Goal: Obtain resource: Download file/media

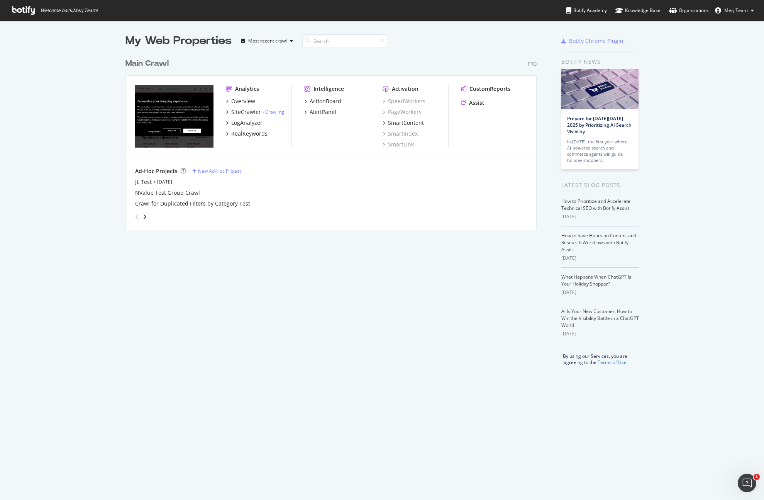
scroll to position [494, 753]
click at [245, 103] on div "Overview" at bounding box center [243, 101] width 24 height 8
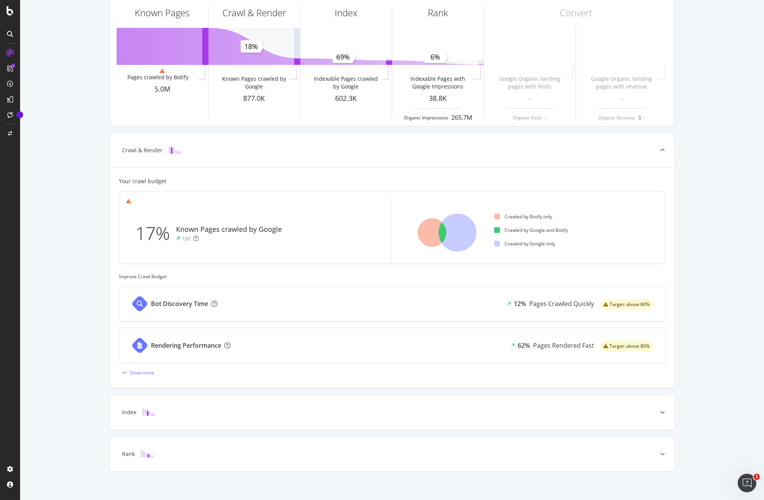
scroll to position [58, 0]
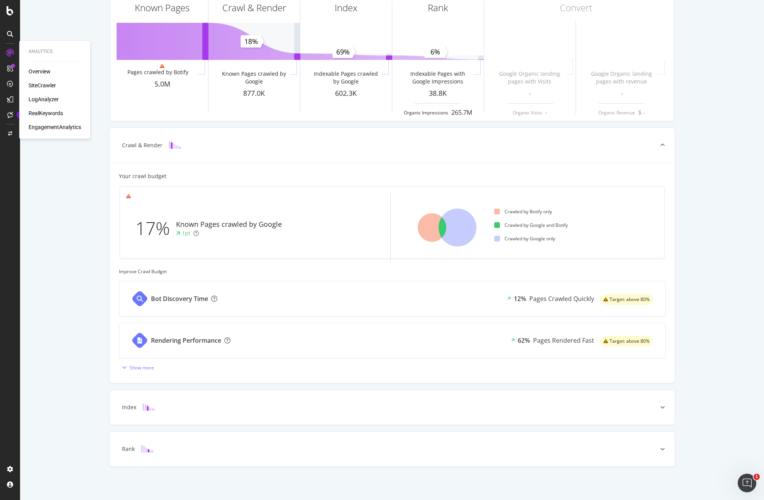
click at [41, 70] on div "Overview" at bounding box center [40, 72] width 22 height 8
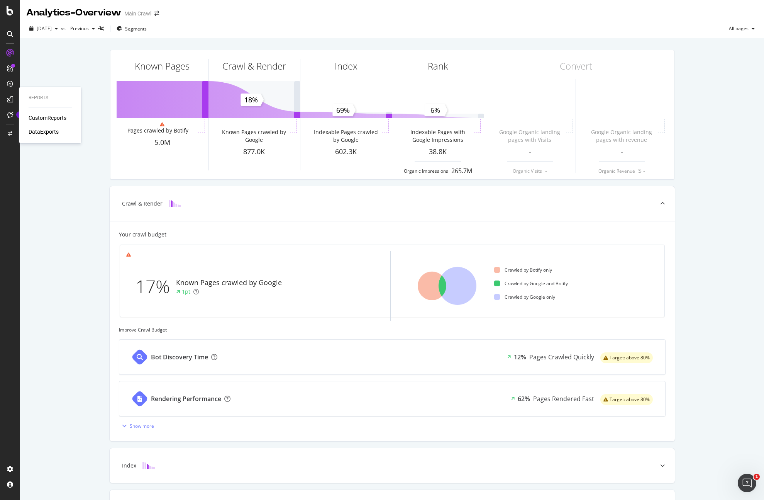
click at [56, 132] on div "DataExports" at bounding box center [44, 132] width 30 height 8
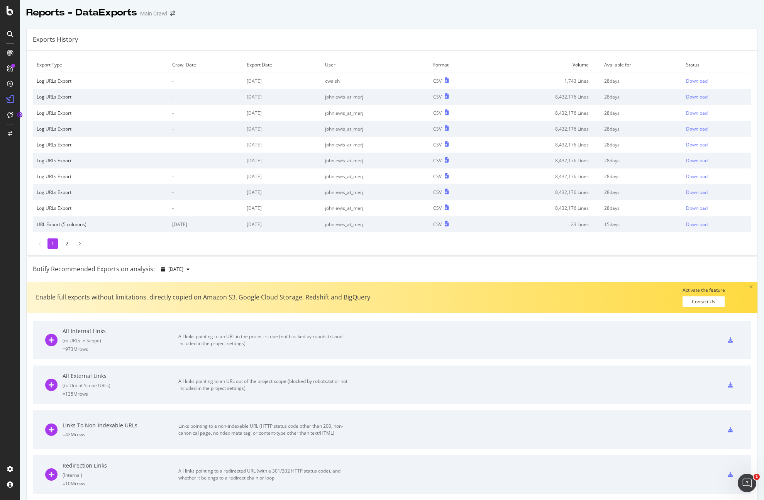
click at [143, 231] on td "URL Export (5 columns)" at bounding box center [101, 224] width 136 height 16
click at [52, 73] on div "Overview" at bounding box center [55, 72] width 53 height 8
click at [43, 71] on div "Overview" at bounding box center [40, 72] width 22 height 8
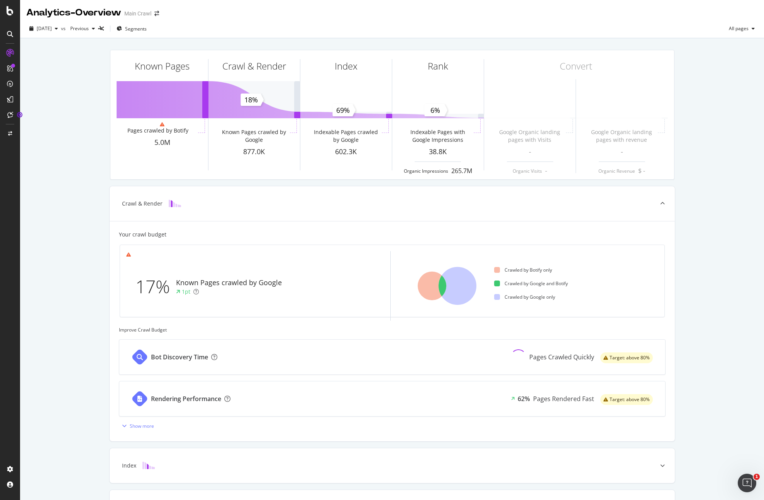
click at [11, 16] on div at bounding box center [10, 250] width 20 height 500
click at [12, 10] on icon at bounding box center [10, 10] width 7 height 9
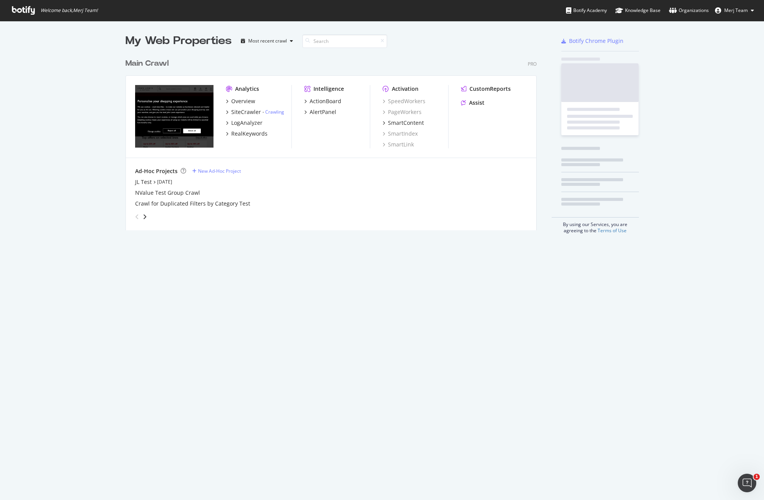
scroll to position [494, 753]
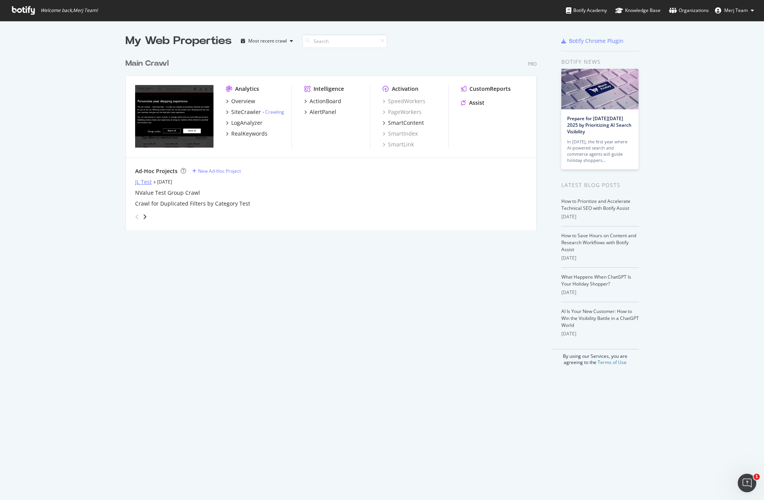
click at [145, 181] on div "JL Test" at bounding box center [143, 182] width 17 height 8
click at [235, 101] on div "Overview" at bounding box center [243, 101] width 24 height 8
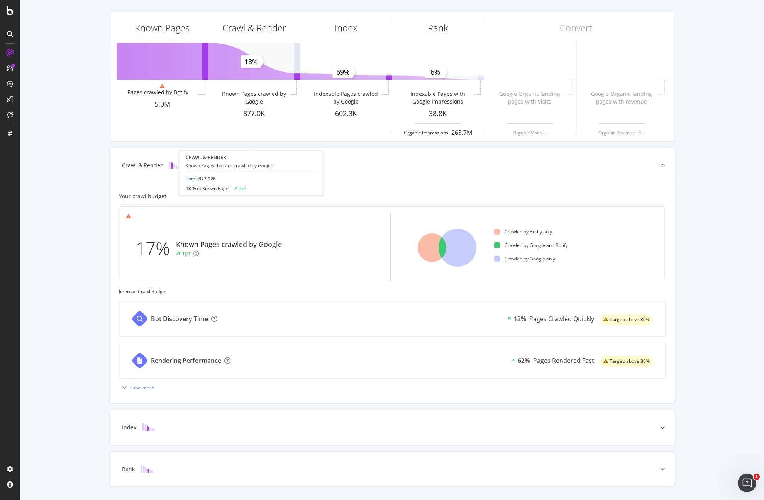
scroll to position [58, 0]
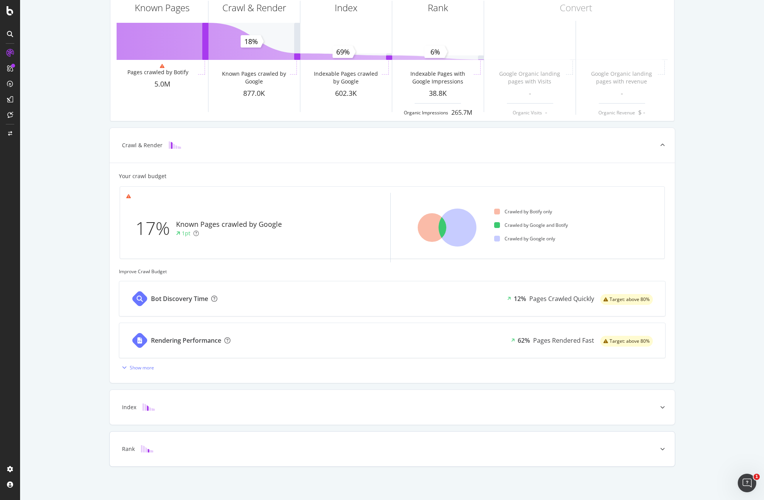
click at [416, 436] on div "Rank" at bounding box center [392, 448] width 565 height 35
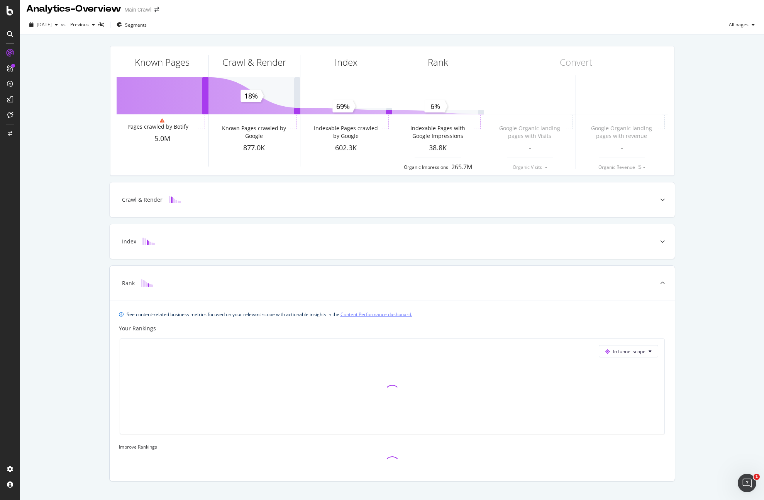
scroll to position [0, 0]
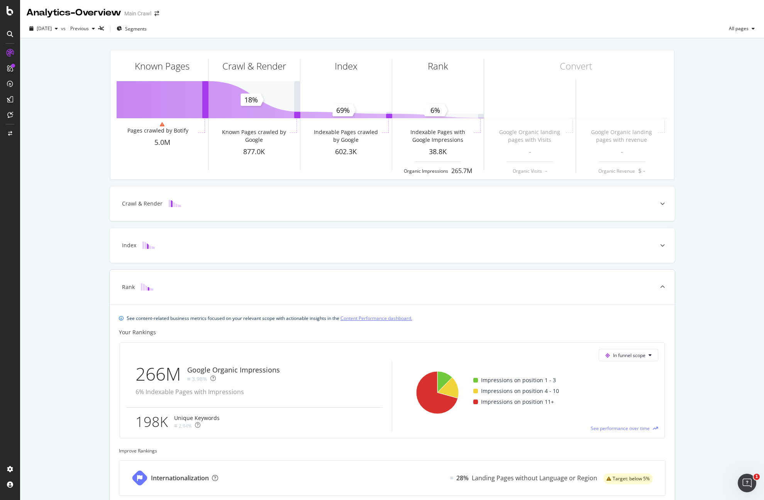
click at [361, 317] on link "Content Performance dashboard." at bounding box center [377, 318] width 72 height 8
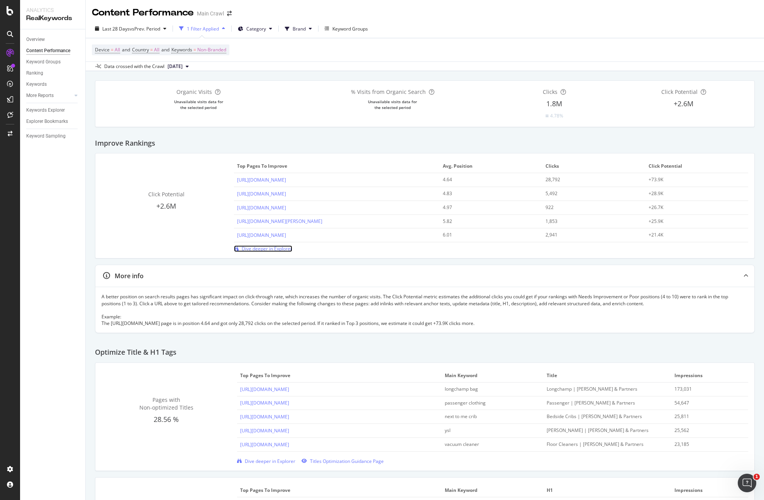
click at [253, 250] on span "Dive deeper in Explorer" at bounding box center [267, 248] width 51 height 7
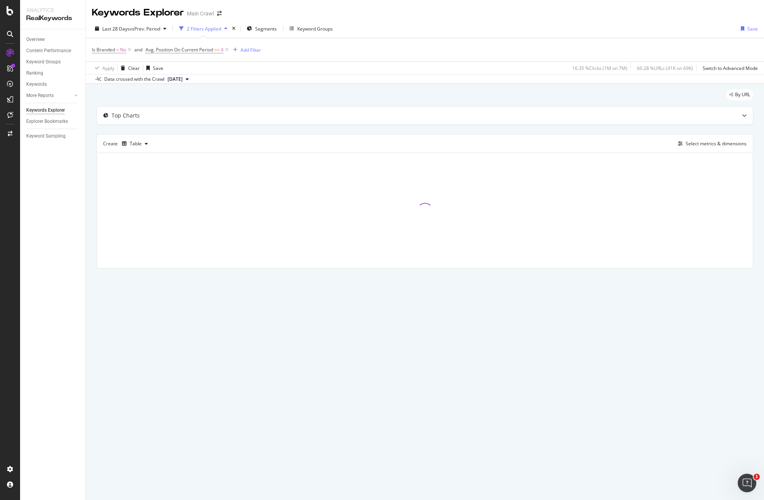
click at [196, 30] on div "2 Filters Applied" at bounding box center [204, 28] width 34 height 7
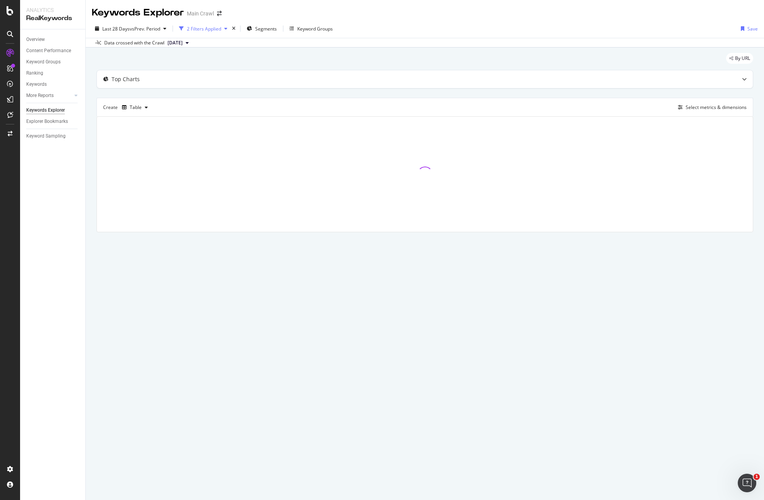
click at [196, 30] on div "2 Filters Applied" at bounding box center [204, 28] width 34 height 7
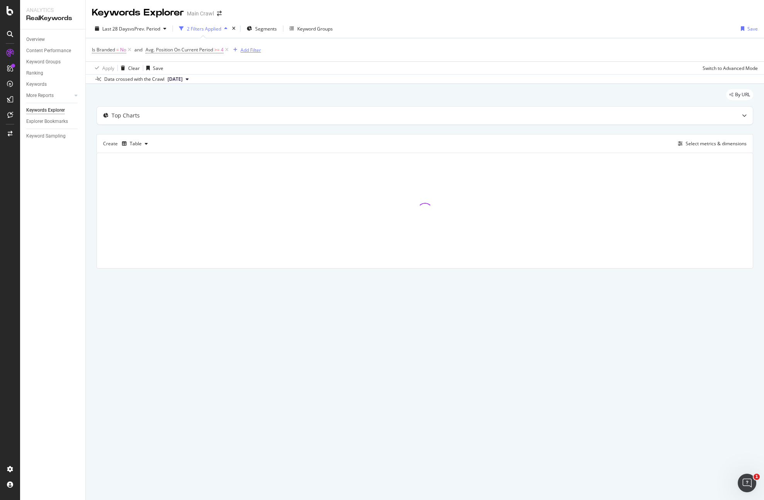
click at [244, 48] on div "Add Filter" at bounding box center [251, 50] width 20 height 7
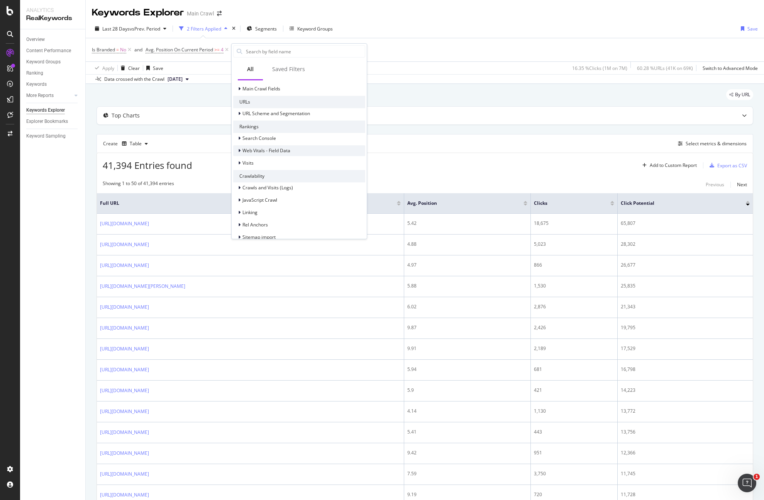
scroll to position [95, 0]
click at [310, 88] on div "Main Crawl Fields" at bounding box center [299, 88] width 132 height 11
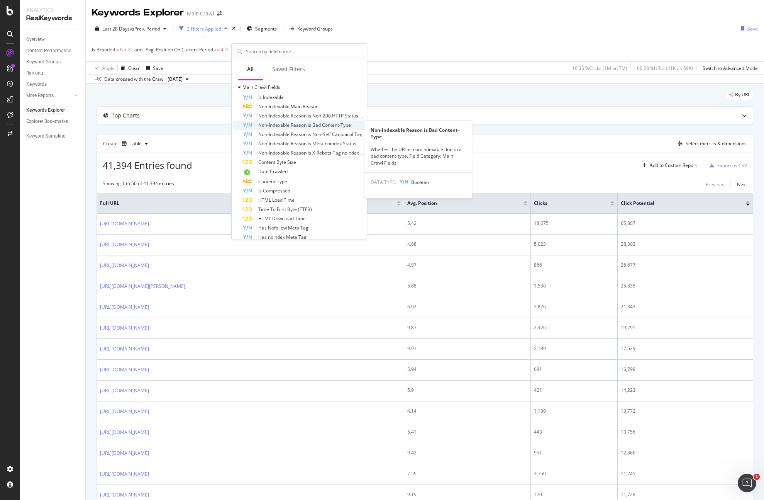
scroll to position [96, 0]
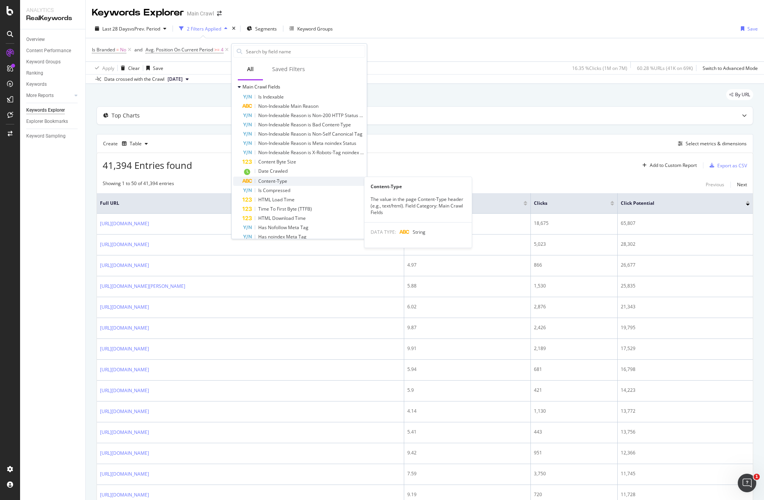
click at [290, 183] on div "Content-Type" at bounding box center [303, 180] width 123 height 9
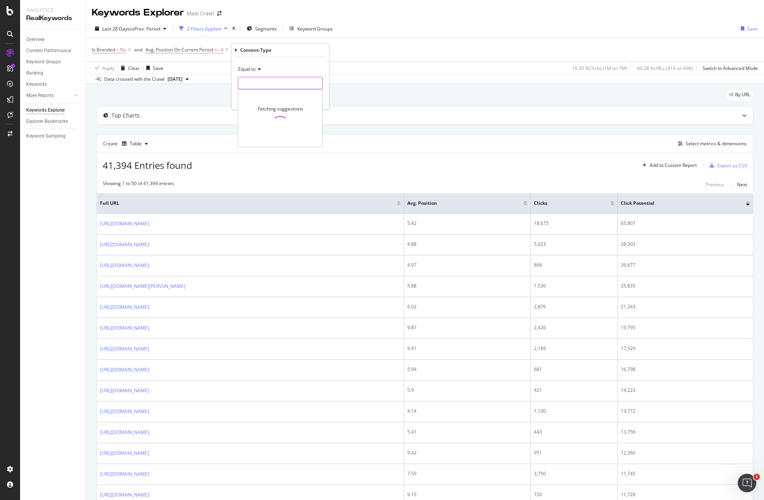
click at [273, 84] on input "text" at bounding box center [280, 83] width 84 height 12
click at [275, 71] on div "Equal to" at bounding box center [280, 69] width 85 height 12
click at [232, 49] on div "Content-Type Equal to Cancel Add filter Apply" at bounding box center [280, 77] width 97 height 66
click at [236, 49] on icon at bounding box center [236, 50] width 2 height 5
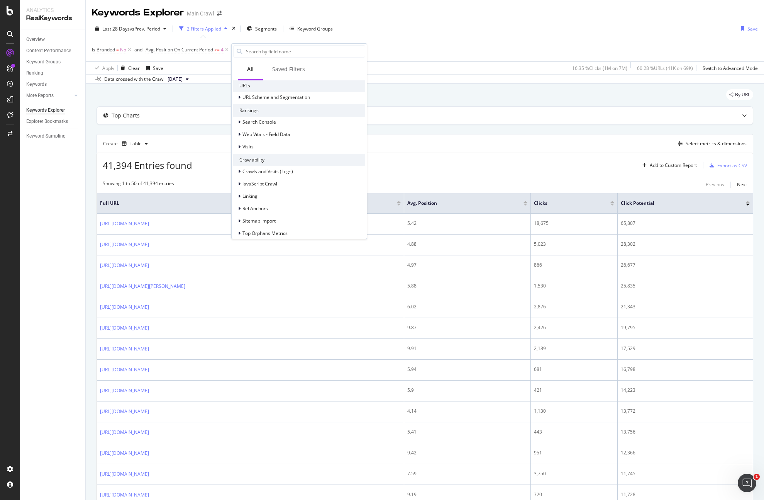
scroll to position [126, 0]
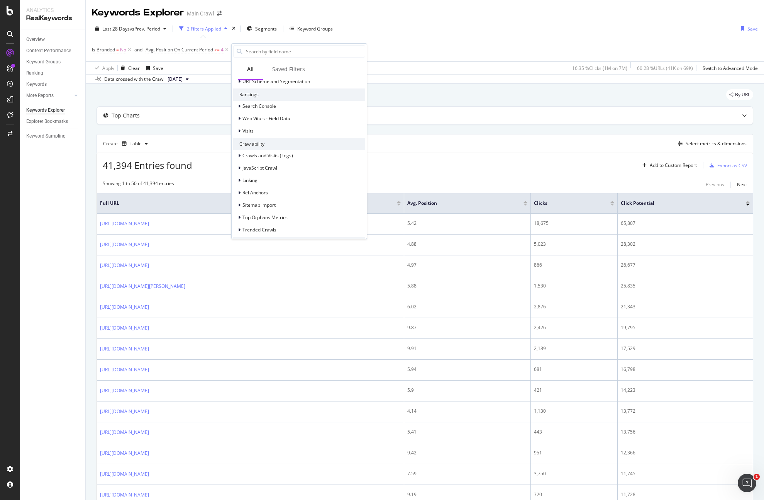
click at [277, 111] on div "Search Console" at bounding box center [299, 106] width 132 height 11
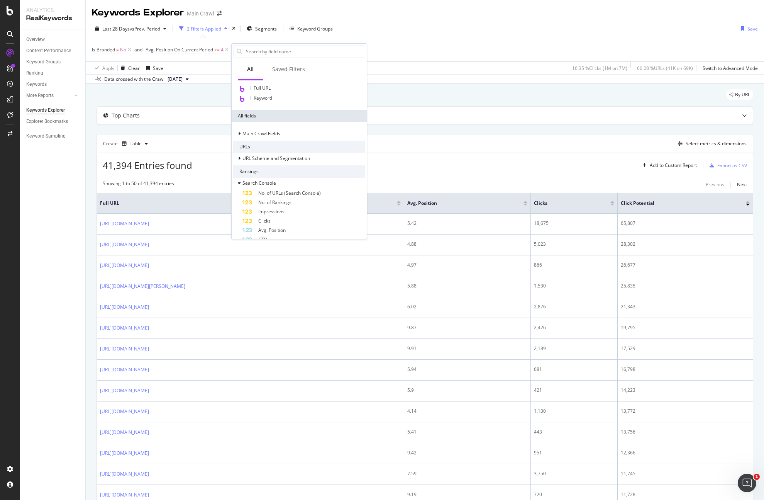
scroll to position [0, 0]
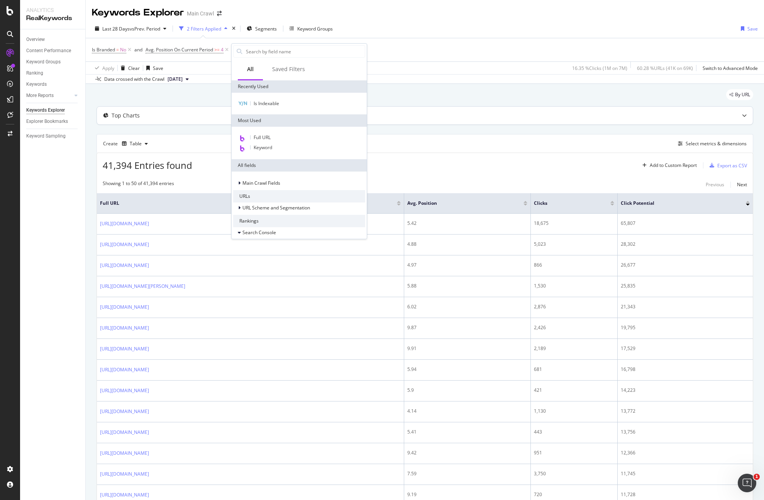
click at [199, 115] on div "Top Charts" at bounding box center [410, 116] width 626 height 8
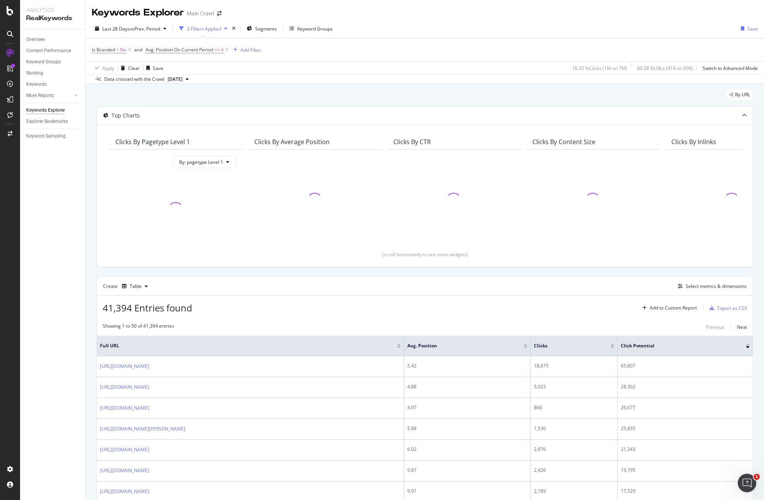
click at [210, 102] on div "By URL" at bounding box center [425, 97] width 657 height 17
click at [64, 111] on div "Keywords Explorer" at bounding box center [45, 110] width 39 height 8
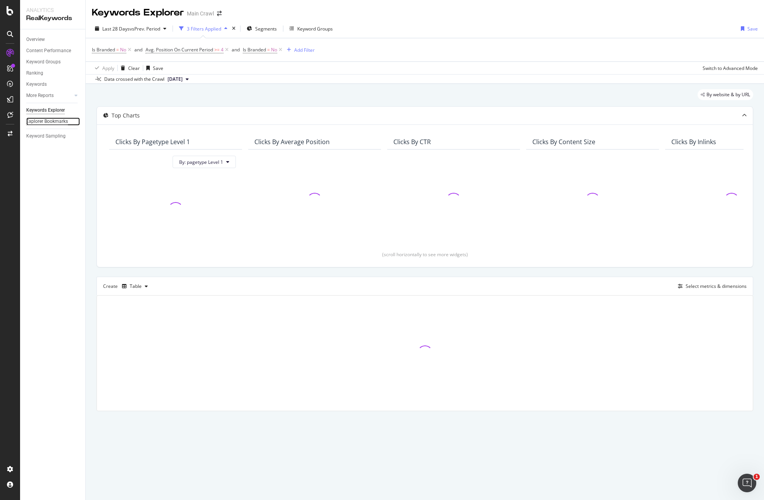
click at [63, 121] on div "Explorer Bookmarks" at bounding box center [47, 121] width 42 height 8
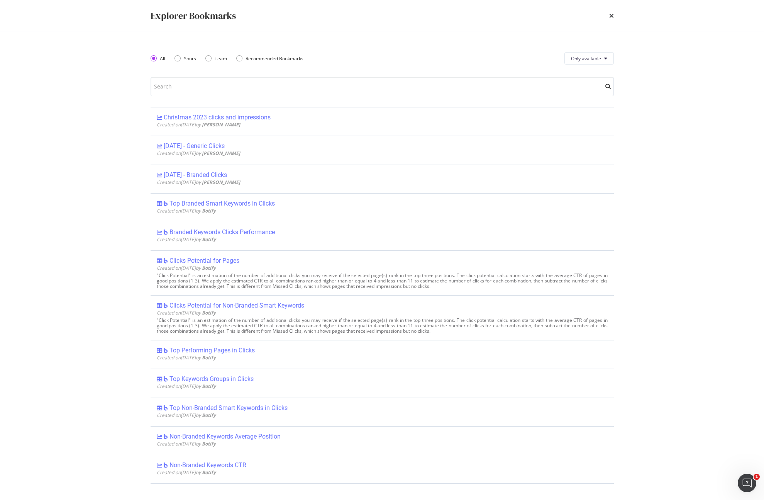
click at [63, 121] on div "Explorer Bookmarks All Yours Team Recommended Bookmarks Only available Christma…" at bounding box center [382, 250] width 764 height 500
click at [608, 11] on div "Explorer Bookmarks" at bounding box center [382, 15] width 463 height 13
click at [611, 16] on icon "times" at bounding box center [611, 16] width 5 height 6
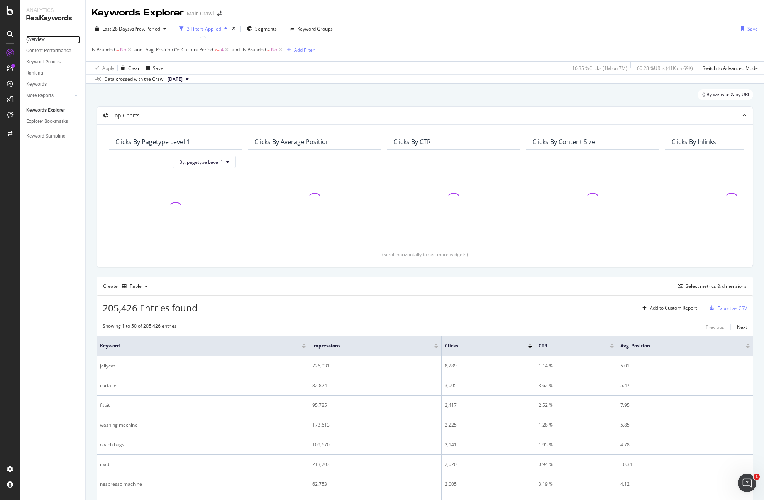
click at [63, 39] on link "Overview" at bounding box center [53, 40] width 54 height 8
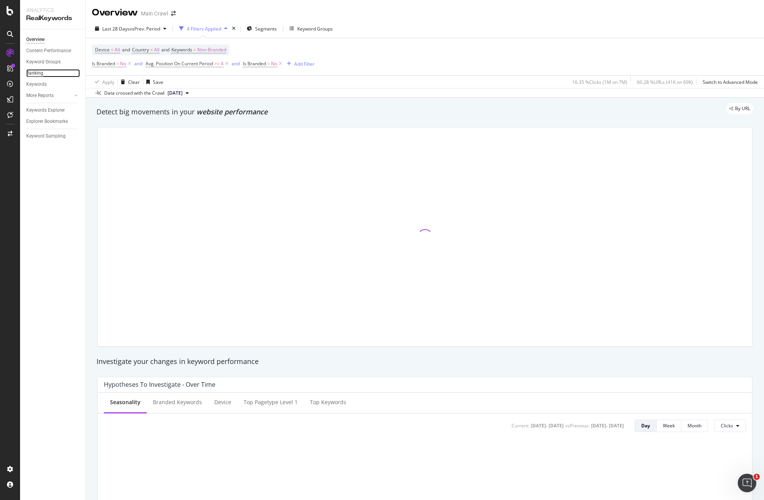
click at [39, 74] on div "Ranking" at bounding box center [34, 73] width 17 height 8
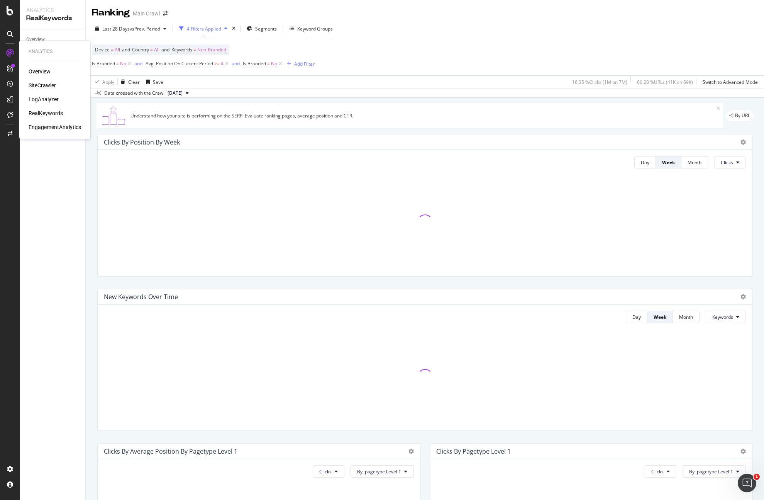
click at [55, 70] on div "Overview" at bounding box center [55, 72] width 53 height 8
click at [47, 71] on div "Overview" at bounding box center [40, 72] width 22 height 8
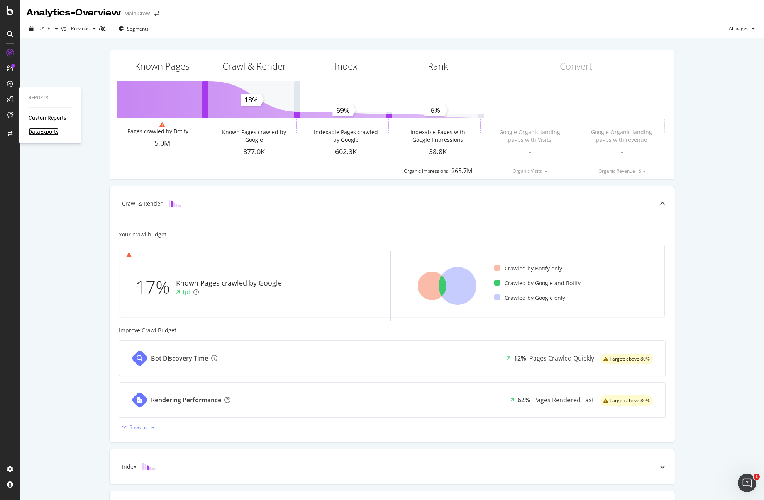
click at [49, 129] on div "DataExports" at bounding box center [44, 132] width 30 height 8
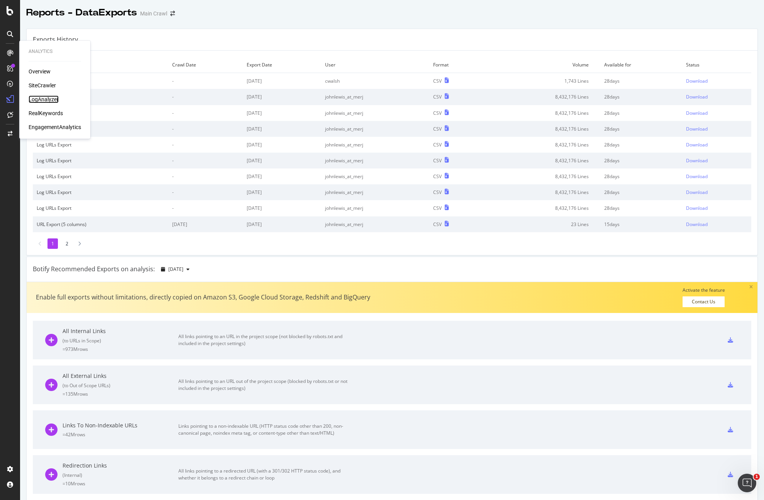
click at [45, 96] on div "LogAnalyzer" at bounding box center [44, 99] width 30 height 8
click at [57, 115] on div "RealKeywords" at bounding box center [46, 113] width 34 height 8
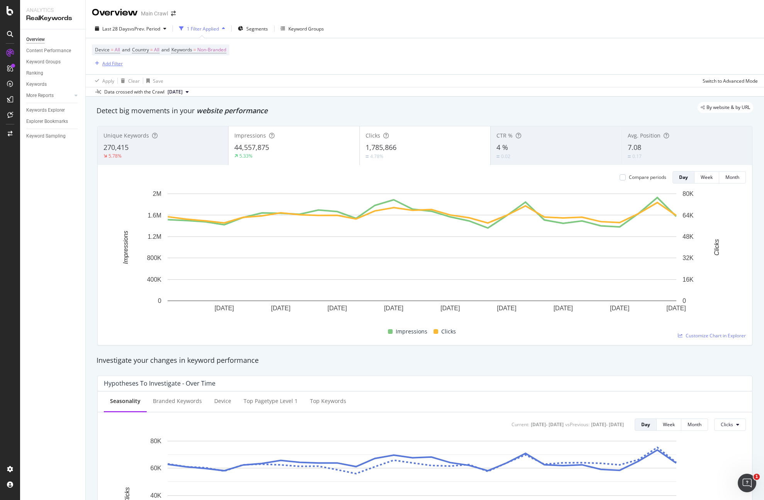
click at [116, 63] on div "Add Filter" at bounding box center [112, 63] width 20 height 7
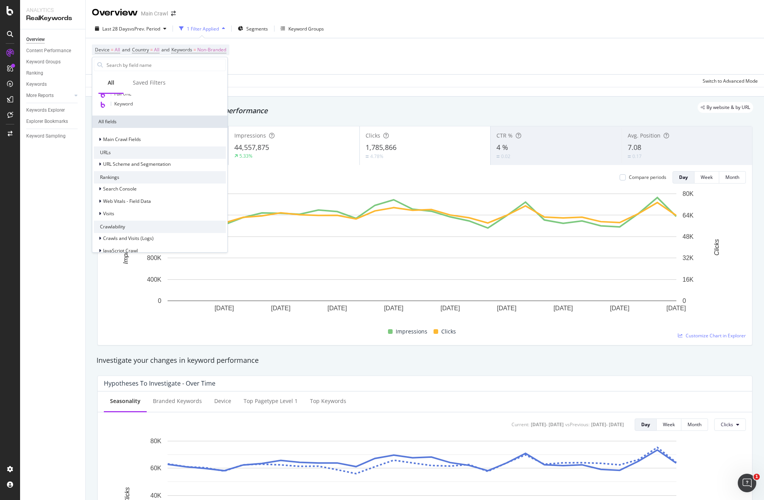
scroll to position [25, 0]
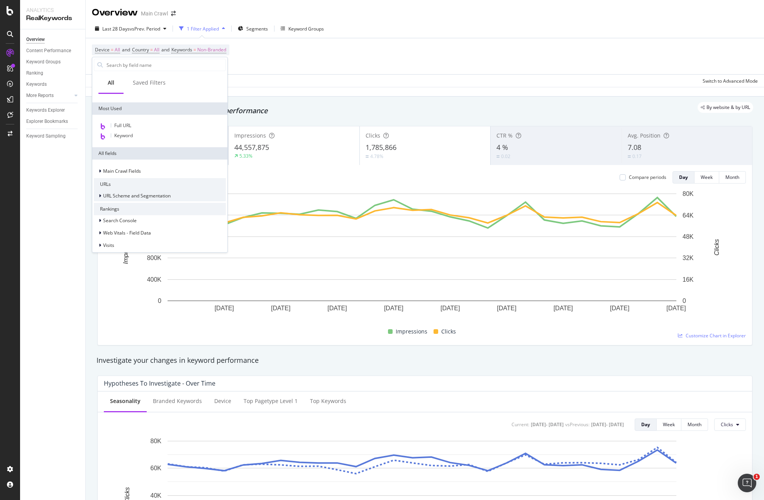
click at [148, 195] on span "URL Scheme and Segmentation" at bounding box center [137, 195] width 68 height 7
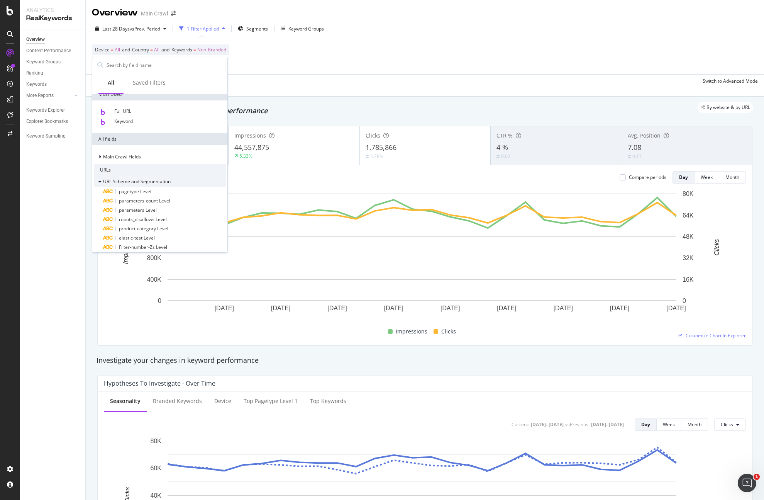
scroll to position [41, 0]
click at [324, 114] on div "Detect big movements in your website performance" at bounding box center [425, 111] width 657 height 10
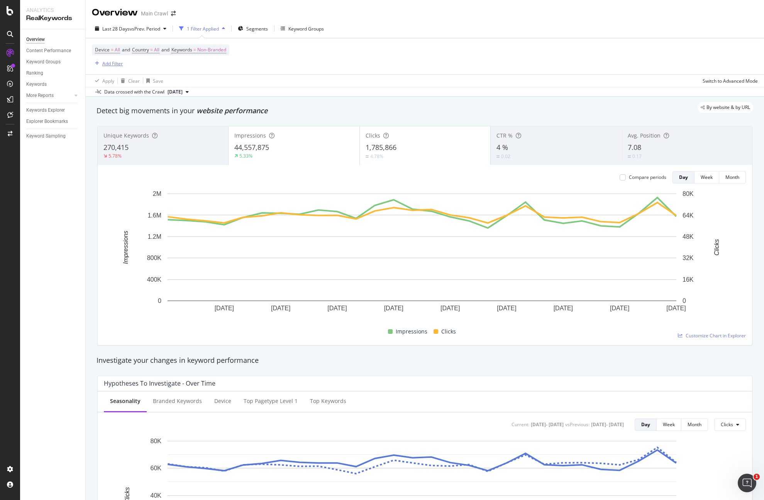
click at [107, 63] on div "Add Filter" at bounding box center [112, 63] width 20 height 7
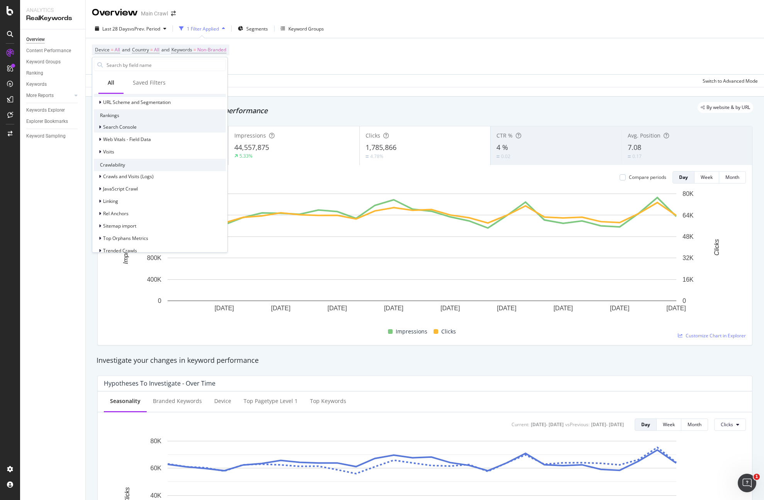
scroll to position [116, 0]
click at [149, 100] on div "URL Scheme and Segmentation" at bounding box center [160, 105] width 132 height 11
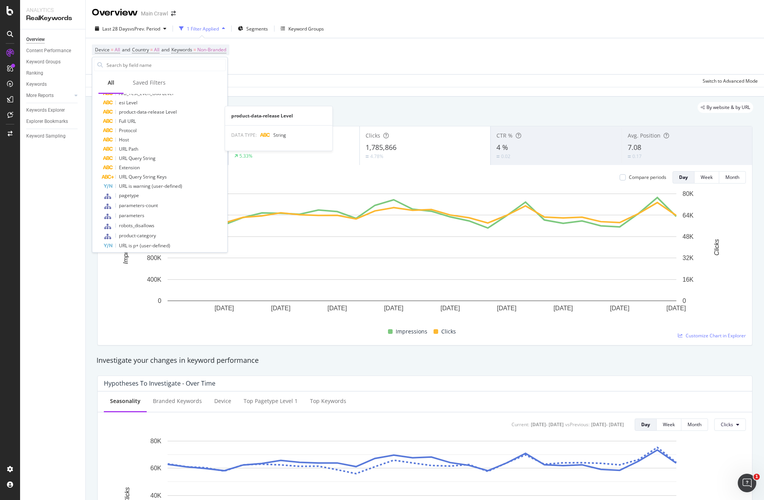
scroll to position [204, 0]
click at [132, 194] on span "pagetype" at bounding box center [129, 193] width 20 height 7
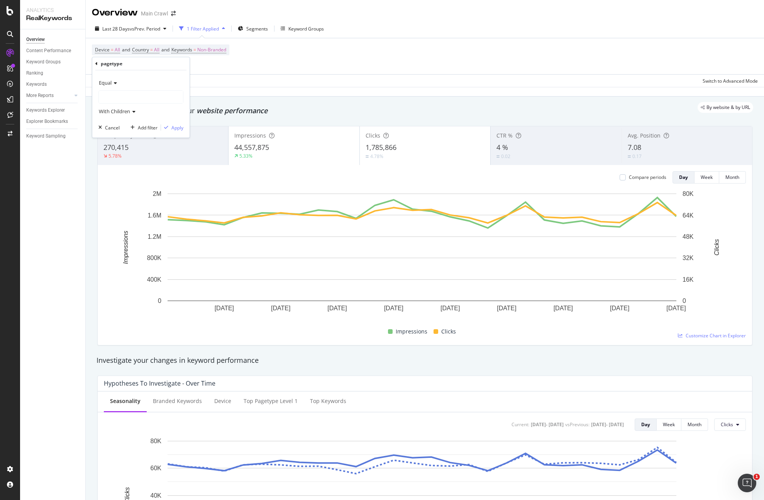
click at [141, 94] on div at bounding box center [141, 97] width 84 height 12
click at [172, 111] on span "Select" at bounding box center [175, 112] width 14 height 7
click at [175, 129] on div "Apply" at bounding box center [177, 127] width 12 height 7
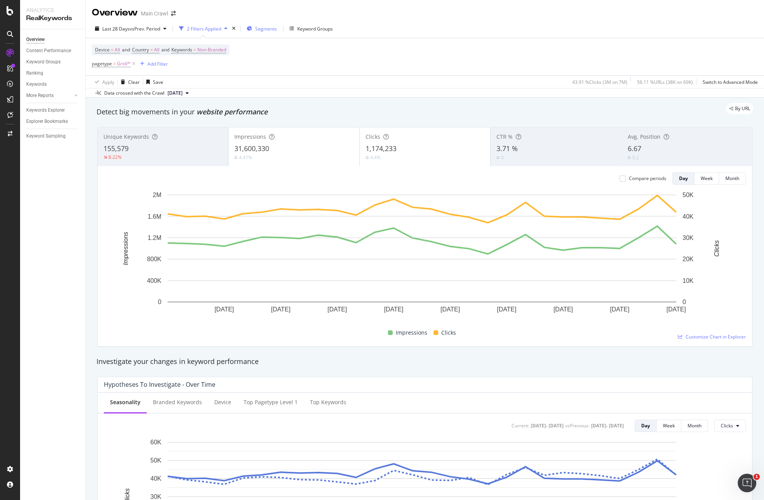
click at [255, 27] on div "Segments" at bounding box center [262, 29] width 30 height 12
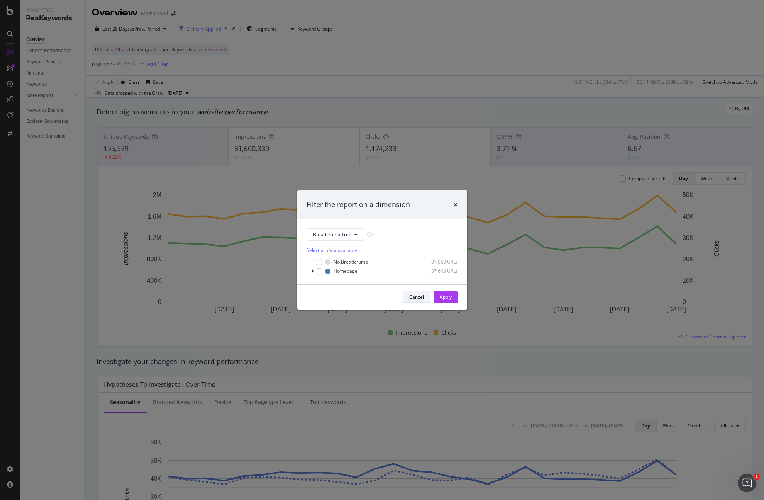
click at [410, 300] on div "Cancel" at bounding box center [416, 296] width 15 height 7
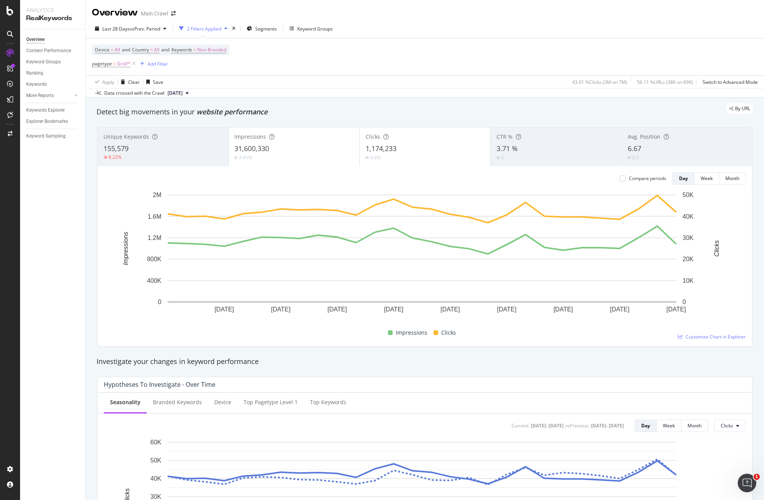
scroll to position [159, 0]
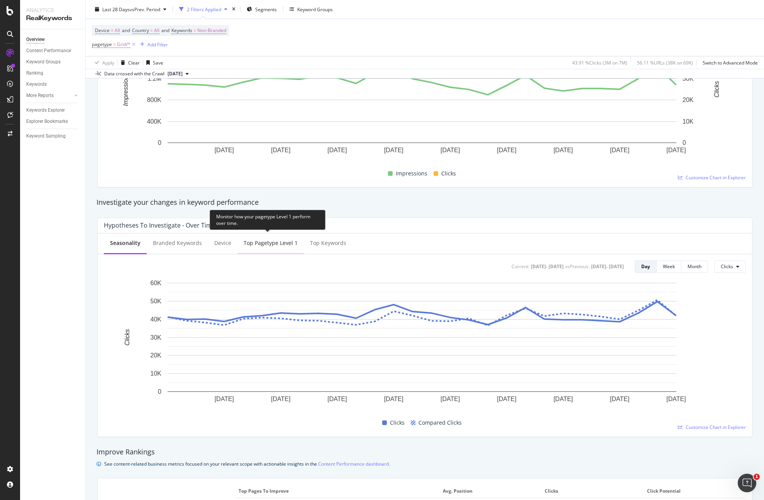
click at [289, 242] on div "Top pagetype Level 1" at bounding box center [271, 243] width 54 height 8
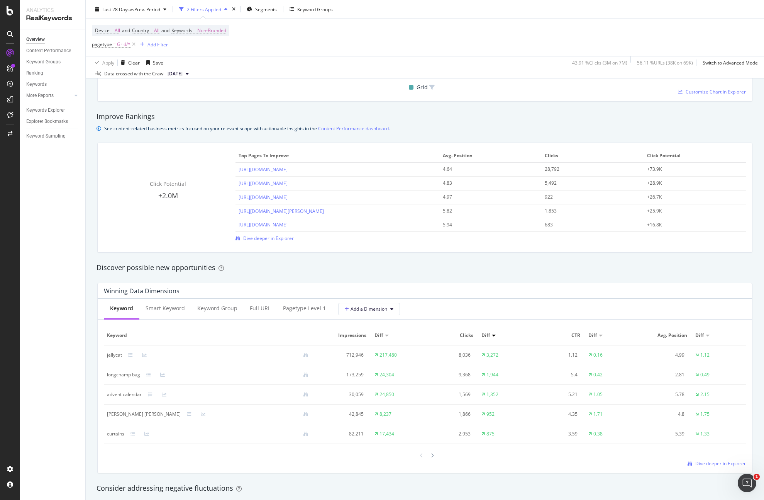
scroll to position [487, 0]
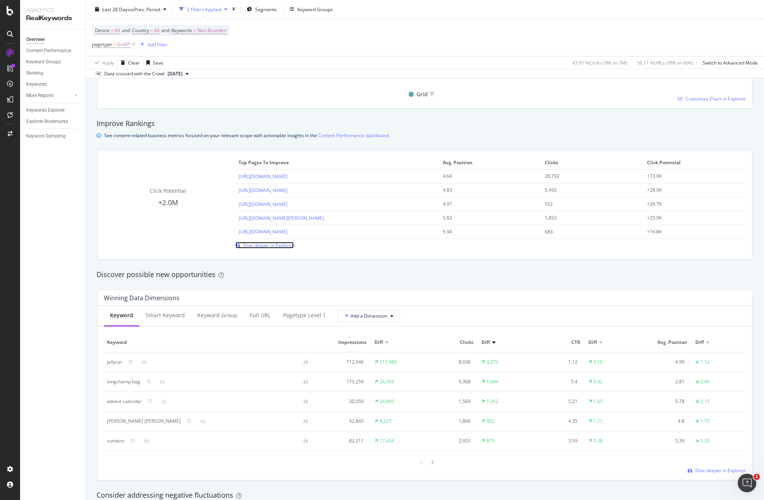
click at [285, 246] on span "Dive deeper in Explorer" at bounding box center [268, 245] width 51 height 7
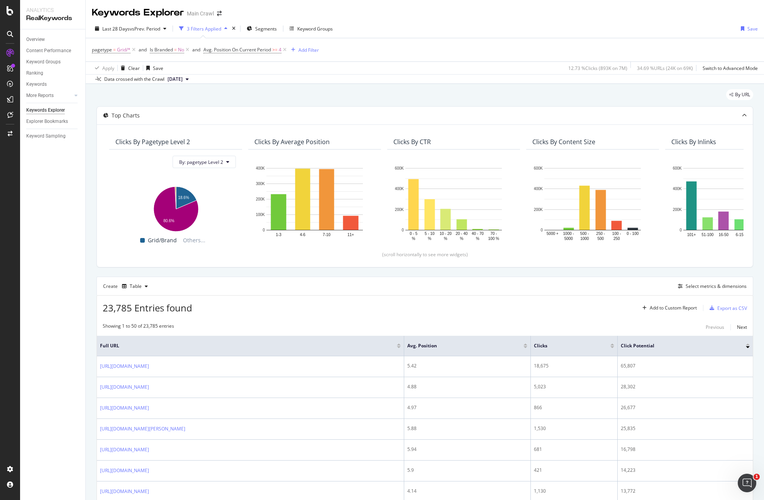
click at [183, 76] on span "[DATE]" at bounding box center [175, 79] width 15 height 7
click at [249, 68] on div "Apply Clear Save 12.73 % Clicks ( 893K on 7M ) 34.69 % URLs ( 24K on 69K ) Swit…" at bounding box center [425, 67] width 678 height 13
click at [170, 32] on div "Last 28 Days vs Prev. Period" at bounding box center [131, 29] width 78 height 12
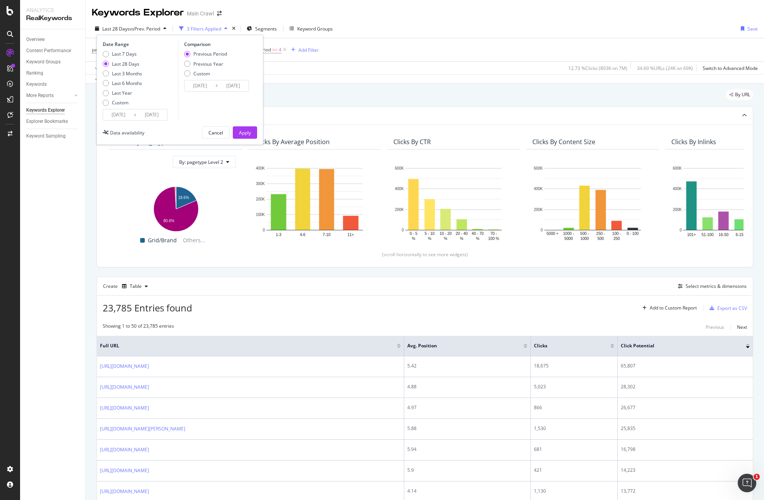
click at [187, 106] on div "Comparison Previous Period Previous Year Custom [DATE] Navigate forward to inte…" at bounding box center [214, 81] width 73 height 80
click at [132, 116] on input "[DATE]" at bounding box center [118, 114] width 31 height 11
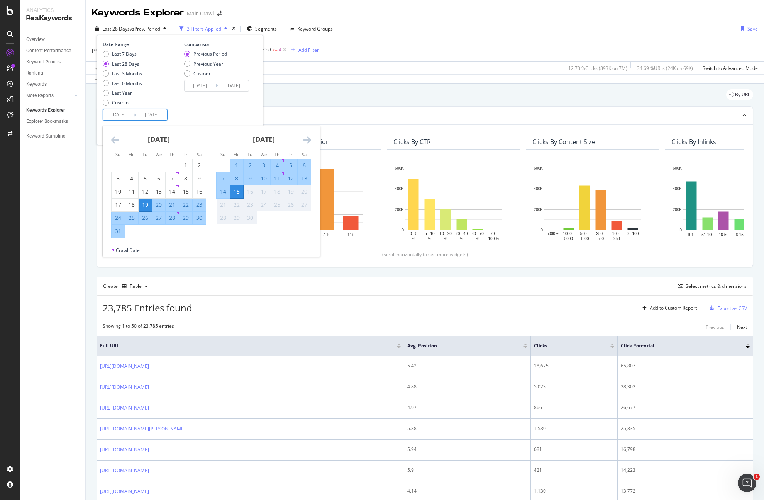
click at [119, 142] on icon "Move backward to switch to the previous month." at bounding box center [115, 139] width 8 height 9
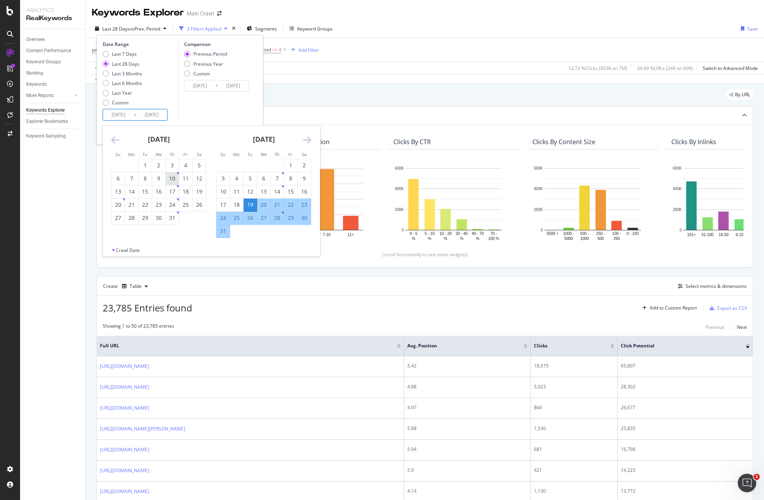
click at [175, 178] on div "10" at bounding box center [172, 179] width 13 height 8
type input "[DATE]"
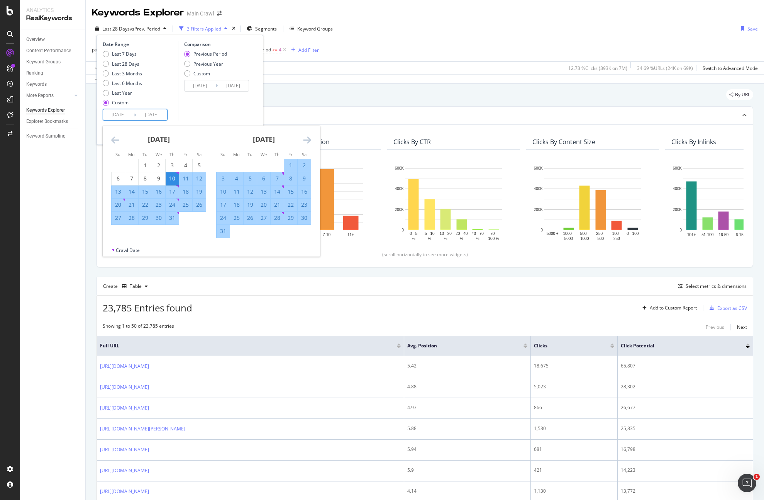
click at [313, 138] on div "[DATE] 1 2 3 4 5 6 7 8 9 10 11 12 13 14 15 16 17 18 19 20 21 22 23 24 25 26 27 …" at bounding box center [263, 182] width 105 height 112
click at [311, 139] on icon "Move forward to switch to the next month." at bounding box center [307, 139] width 8 height 9
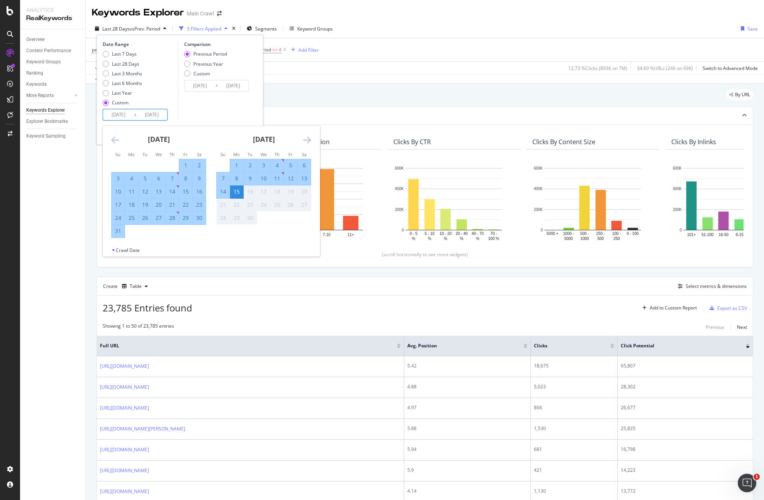
click at [246, 108] on div "Comparison Previous Period Previous Year Custom [DATE] Navigate forward to inte…" at bounding box center [214, 81] width 73 height 80
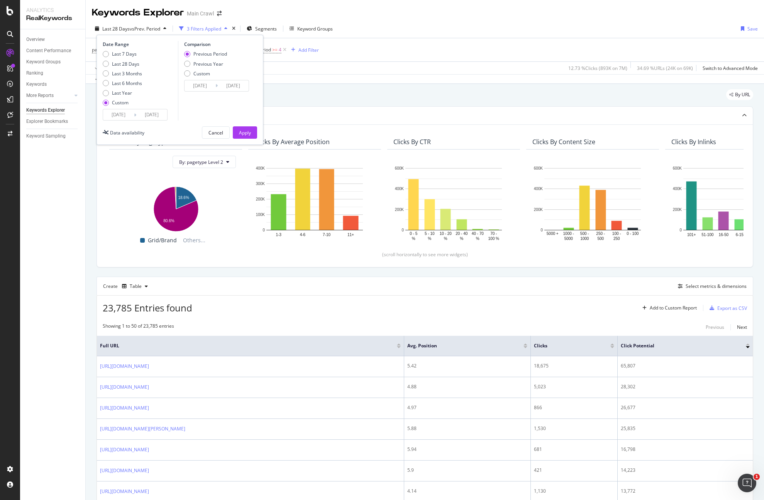
click at [244, 139] on div "Date Range Last 7 Days Last 28 Days Last 3 Months Last 6 Months Last Year Custo…" at bounding box center [180, 90] width 167 height 110
click at [246, 135] on div "Apply" at bounding box center [245, 132] width 12 height 7
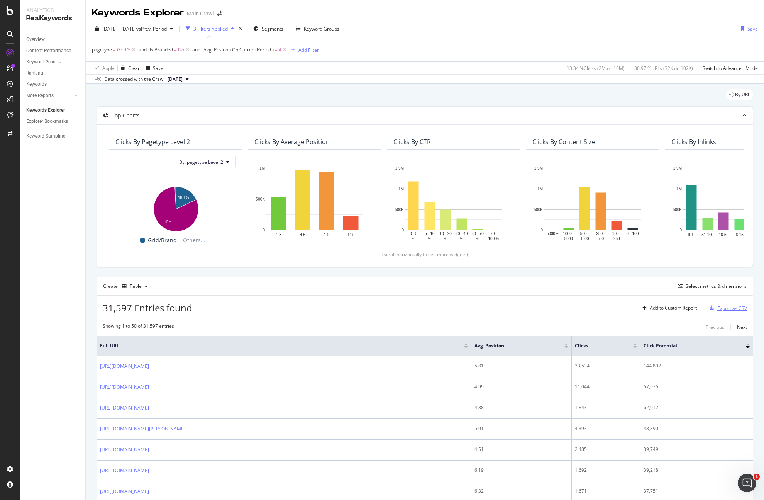
click at [710, 307] on div "button" at bounding box center [712, 307] width 11 height 5
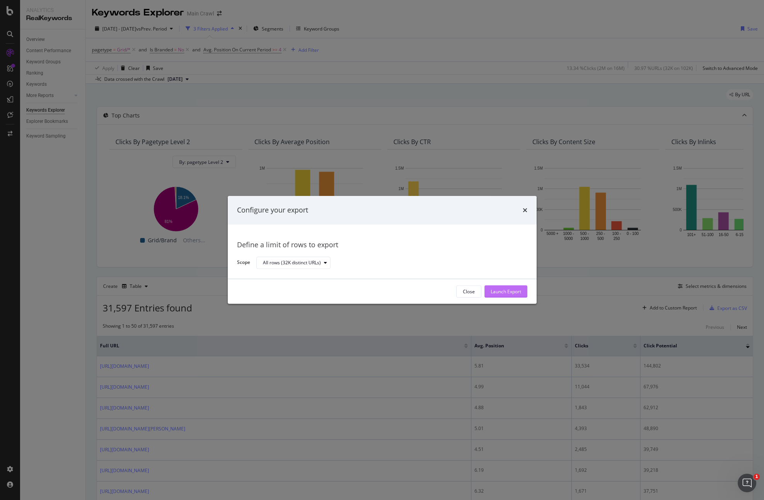
click at [514, 290] on div "Launch Export" at bounding box center [506, 291] width 31 height 7
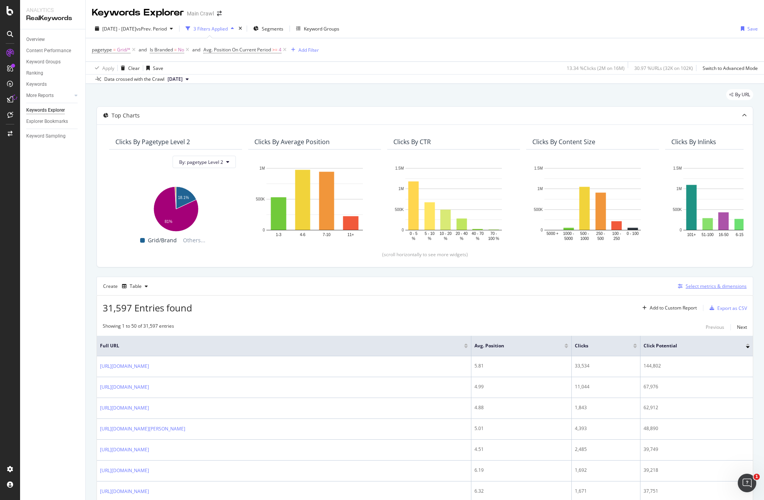
click at [697, 283] on div "Select metrics & dimensions" at bounding box center [716, 286] width 61 height 7
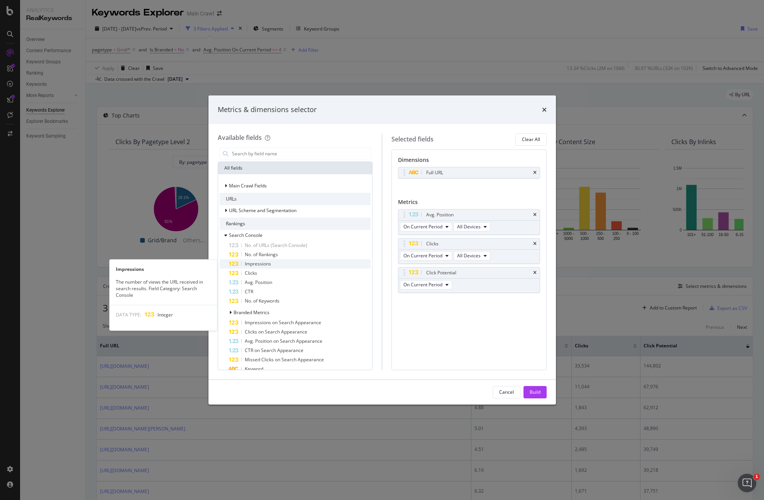
click at [268, 262] on span "Impressions" at bounding box center [258, 263] width 26 height 7
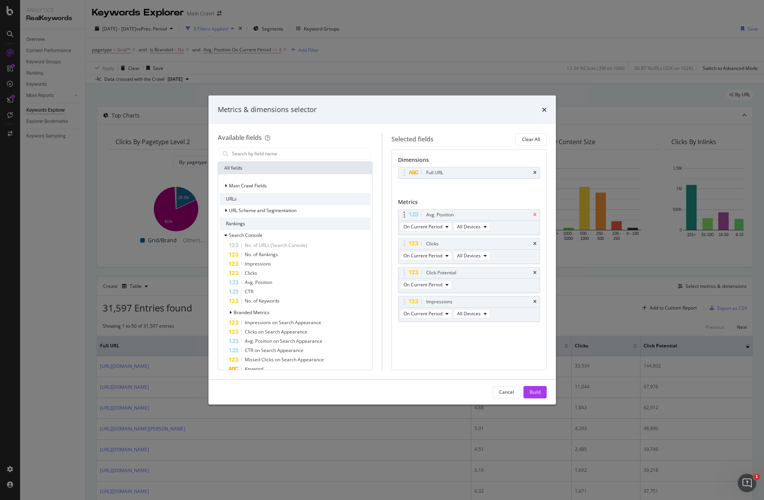
click at [536, 215] on icon "times" at bounding box center [534, 214] width 3 height 5
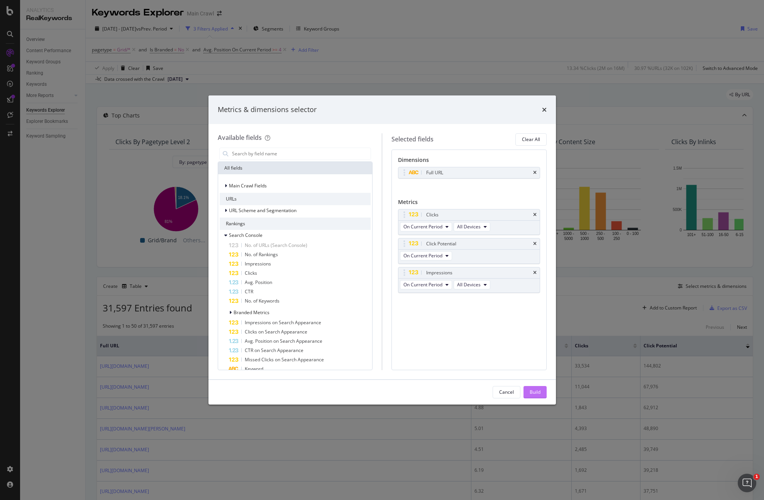
click at [545, 393] on button "Build" at bounding box center [535, 392] width 23 height 12
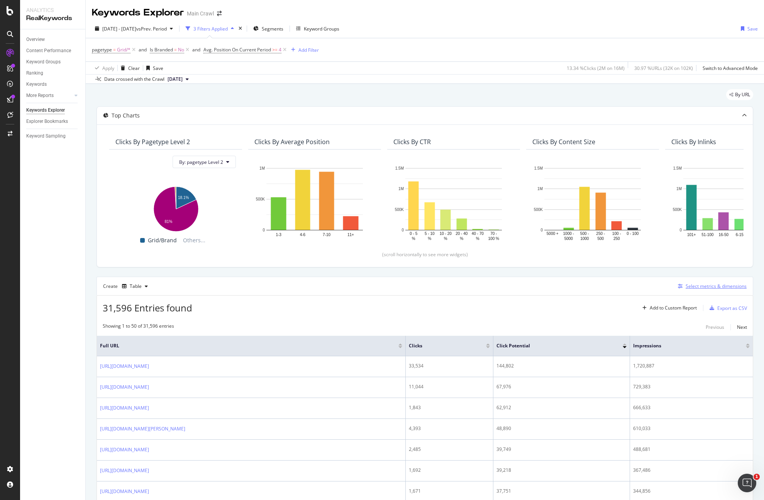
click at [688, 283] on div "Select metrics & dimensions" at bounding box center [716, 286] width 61 height 7
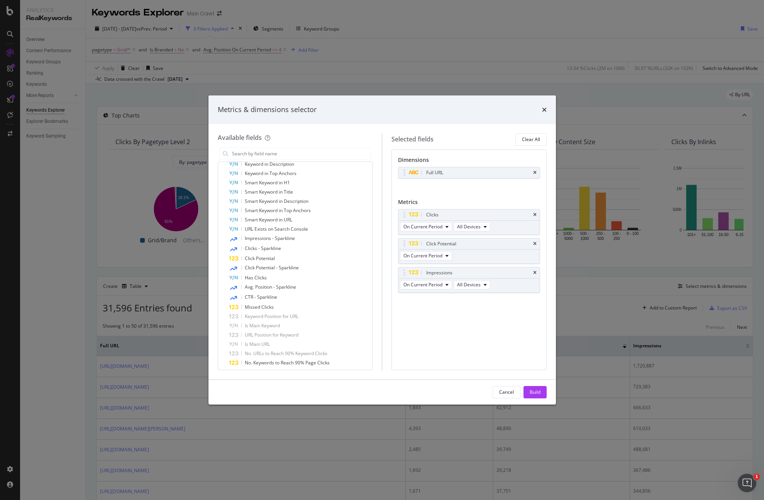
scroll to position [361, 0]
click at [448, 227] on icon "modal" at bounding box center [447, 226] width 3 height 5
click at [448, 251] on span "On Compared Period" at bounding box center [444, 254] width 75 height 7
click at [442, 285] on span "On Current Period" at bounding box center [422, 284] width 39 height 7
click at [442, 312] on span "On Compared Period" at bounding box center [444, 312] width 75 height 7
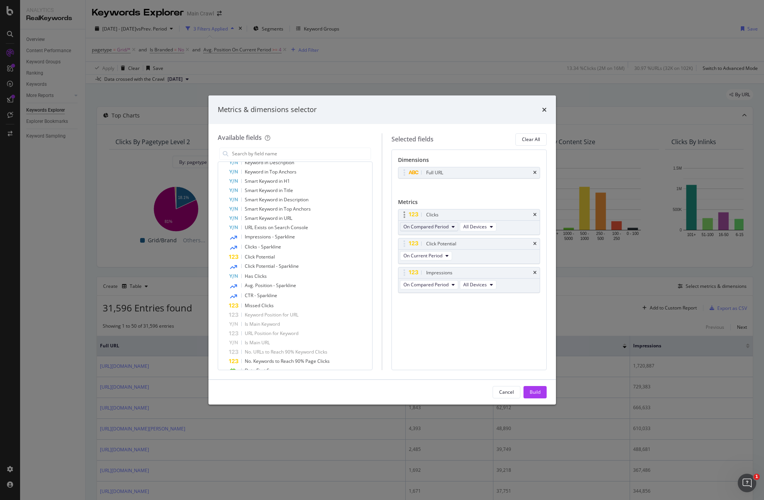
click at [437, 228] on span "On Compared Period" at bounding box center [425, 226] width 45 height 7
click at [445, 284] on span "Diff. between Periods - Value" at bounding box center [444, 283] width 75 height 7
click at [442, 285] on span "On Compared Period" at bounding box center [425, 284] width 45 height 7
click at [478, 341] on span "Diff. between Periods - Value" at bounding box center [444, 341] width 75 height 7
click at [542, 396] on button "Build" at bounding box center [535, 392] width 23 height 12
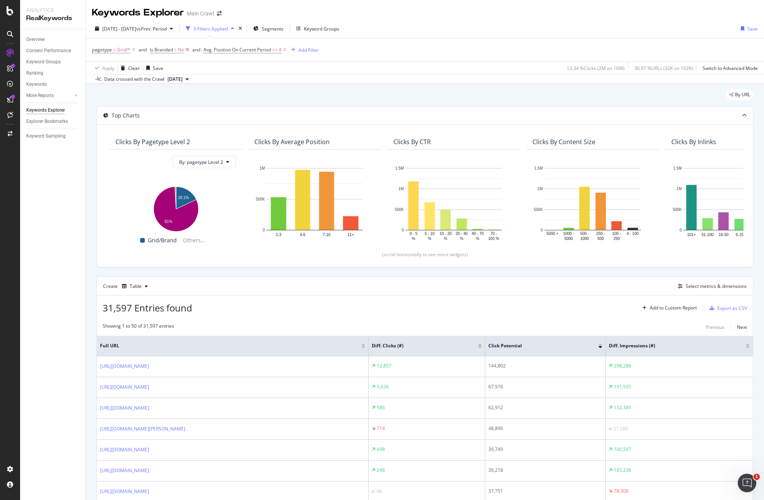
click at [186, 50] on icon at bounding box center [187, 50] width 7 height 8
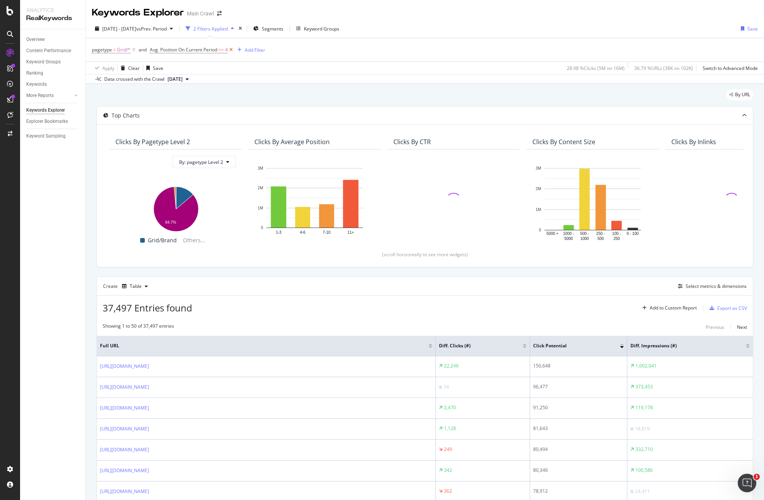
click at [232, 50] on icon at bounding box center [231, 50] width 7 height 8
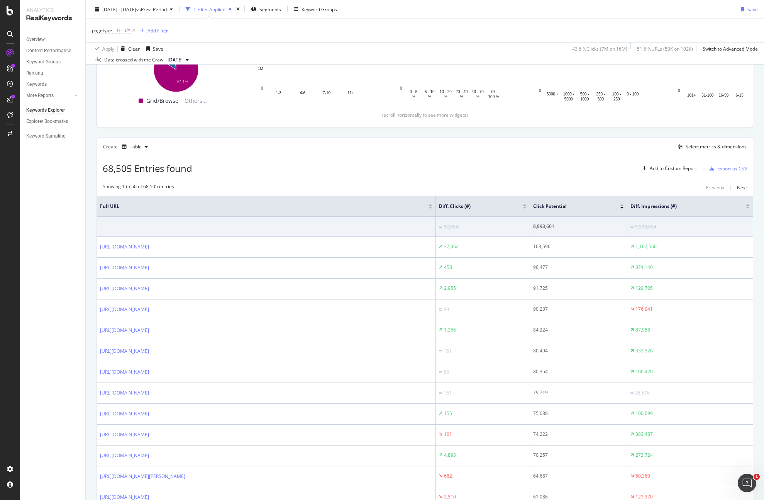
scroll to position [142, 0]
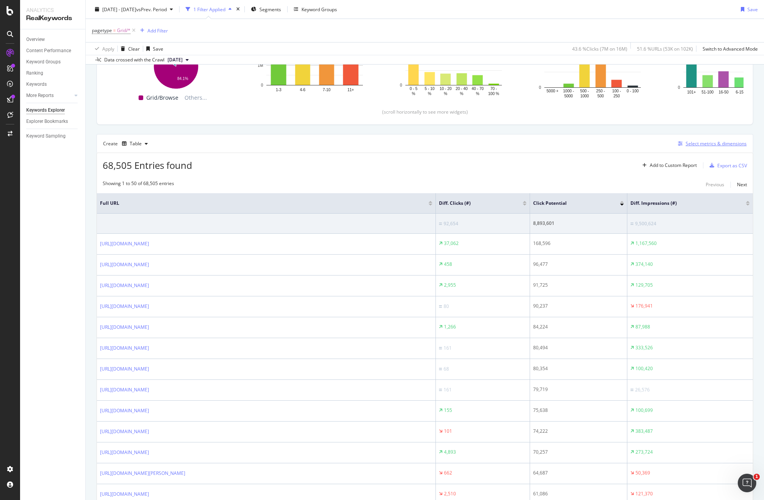
click at [717, 146] on div "Select metrics & dimensions" at bounding box center [716, 143] width 61 height 7
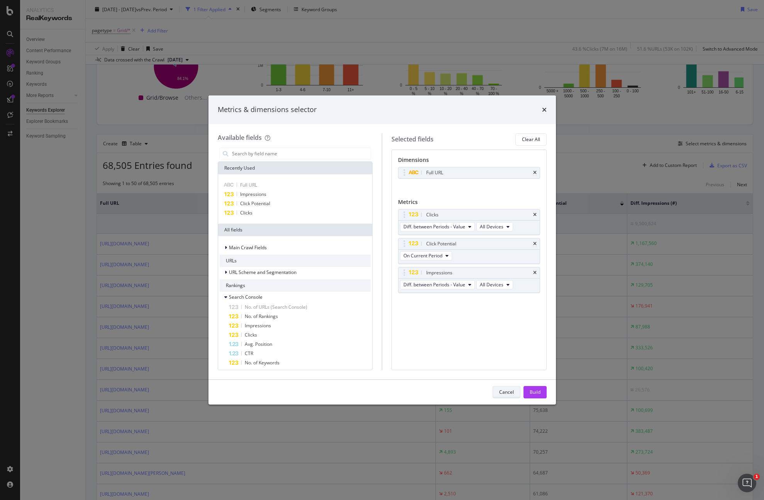
click at [503, 392] on div "Cancel" at bounding box center [506, 391] width 15 height 7
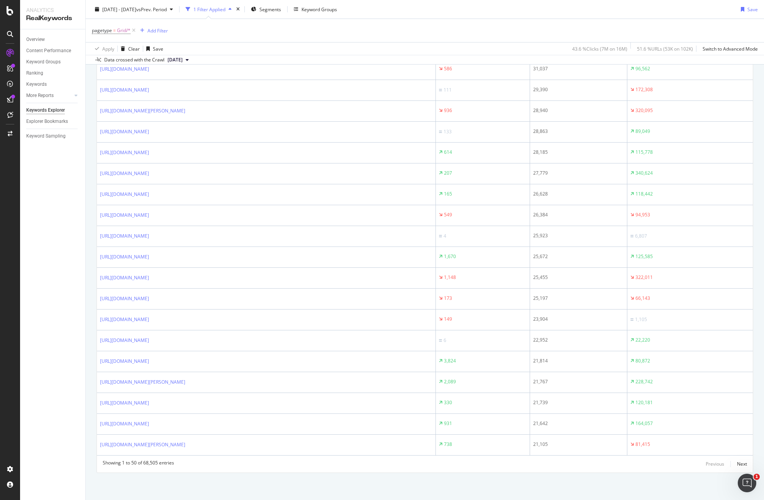
scroll to position [0, 0]
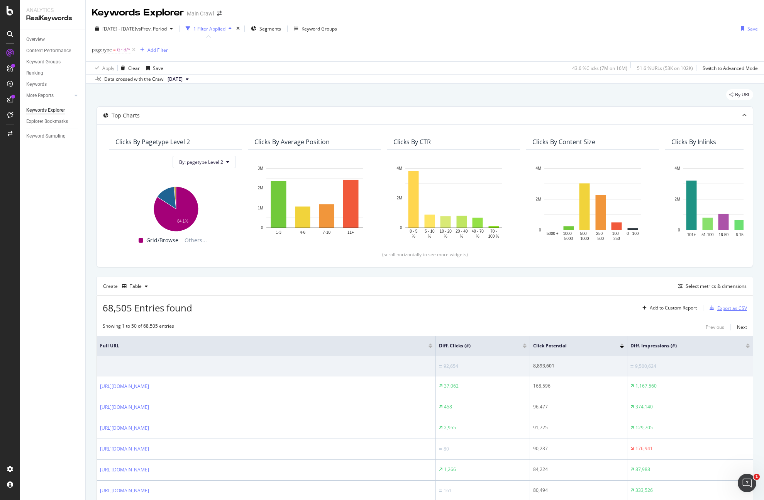
click at [725, 310] on div "Export as CSV" at bounding box center [732, 308] width 30 height 7
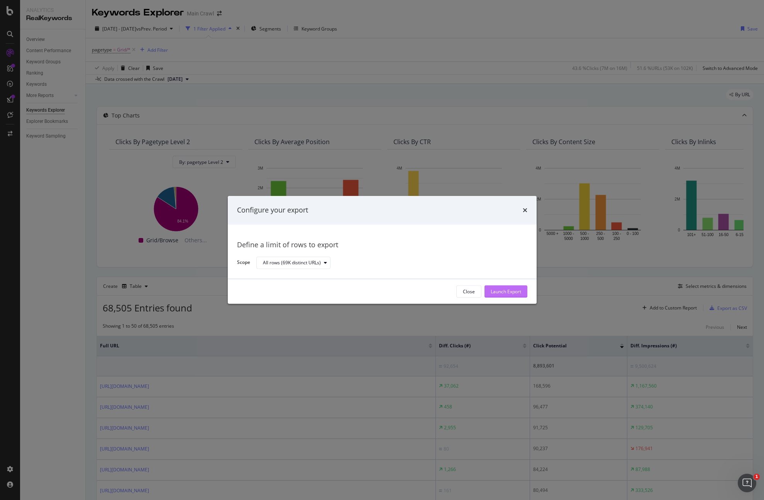
click at [522, 292] on button "Launch Export" at bounding box center [506, 291] width 43 height 12
